Goal: Navigation & Orientation: Find specific page/section

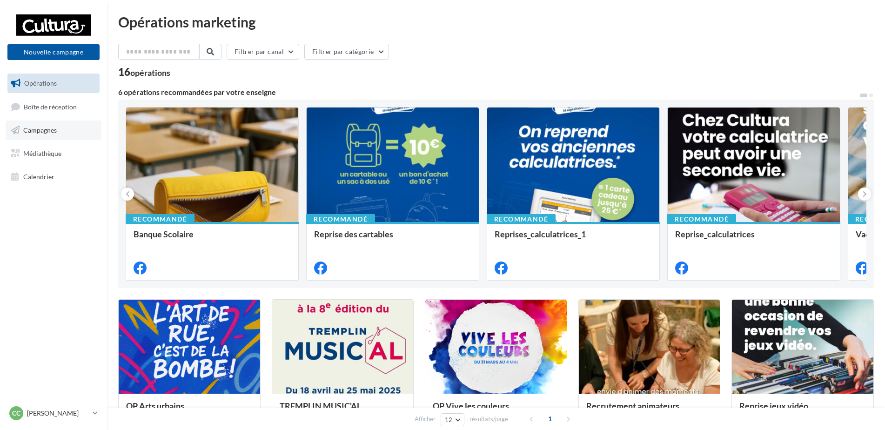
click at [46, 132] on span "Campagnes" at bounding box center [40, 130] width 34 height 8
